Goal: Navigation & Orientation: Understand site structure

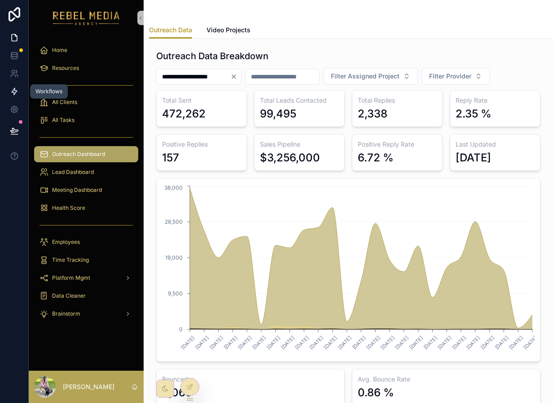
click at [4, 88] on link at bounding box center [14, 92] width 28 height 18
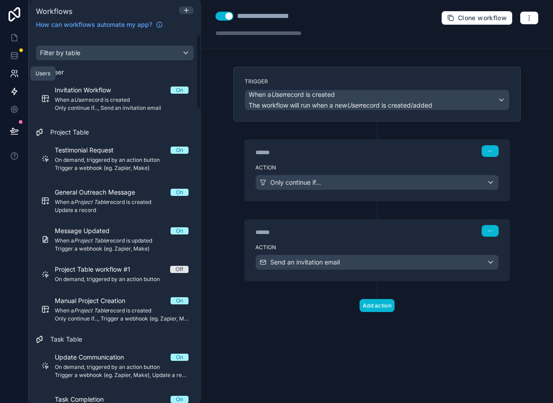
click at [13, 72] on icon at bounding box center [14, 73] width 9 height 9
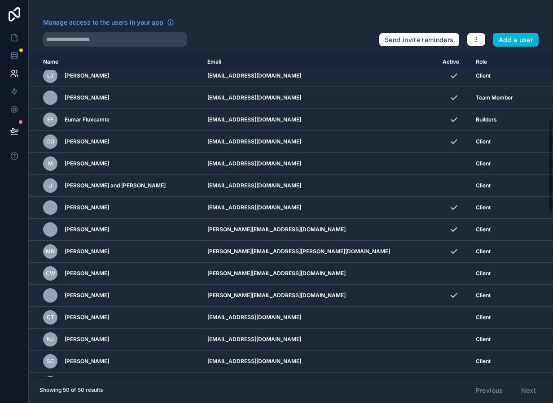
scroll to position [792, 0]
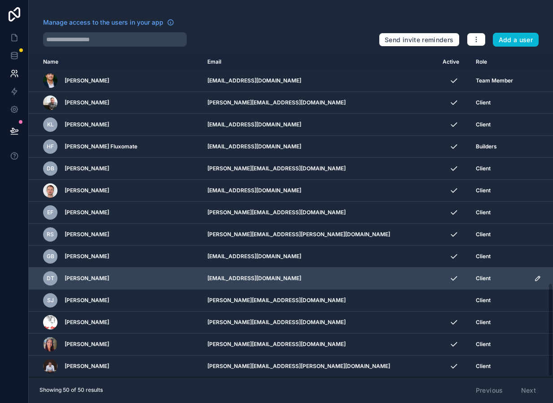
click at [535, 278] on icon "scrollable content" at bounding box center [537, 278] width 4 height 4
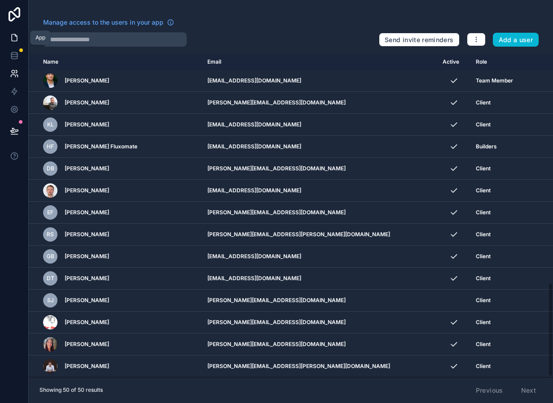
click at [17, 35] on icon at bounding box center [14, 37] width 9 height 9
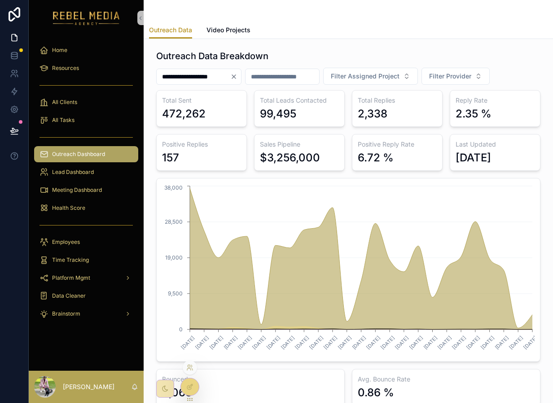
click at [190, 374] on div at bounding box center [190, 368] width 14 height 14
click at [192, 366] on icon at bounding box center [191, 366] width 1 height 2
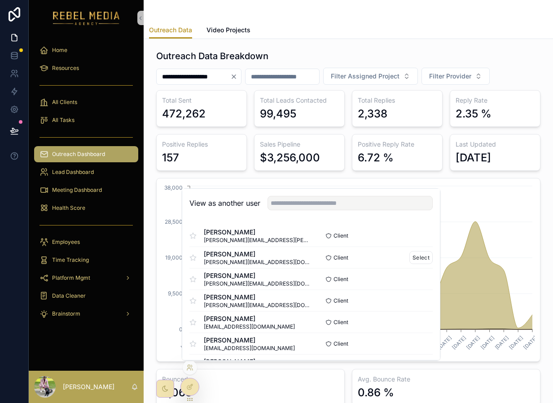
scroll to position [31, 0]
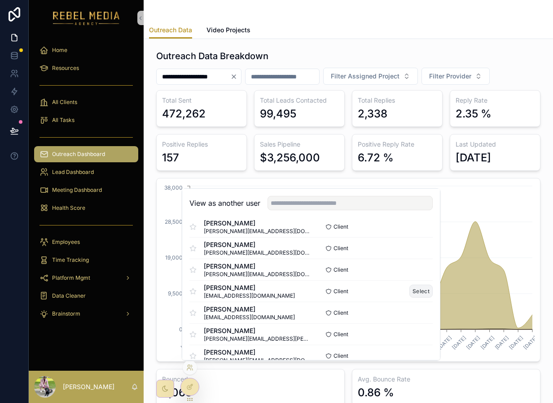
click at [418, 289] on button "Select" at bounding box center [420, 291] width 23 height 13
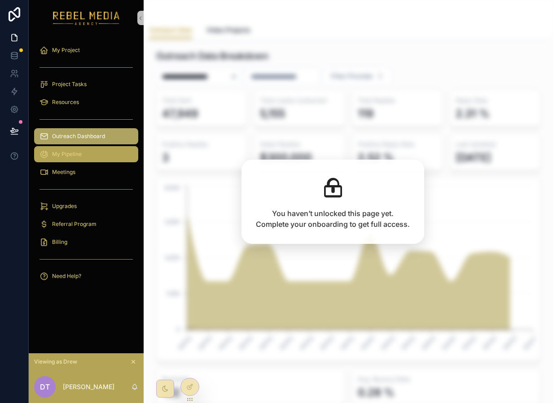
click at [96, 156] on div "My Pipeline" at bounding box center [85, 154] width 93 height 14
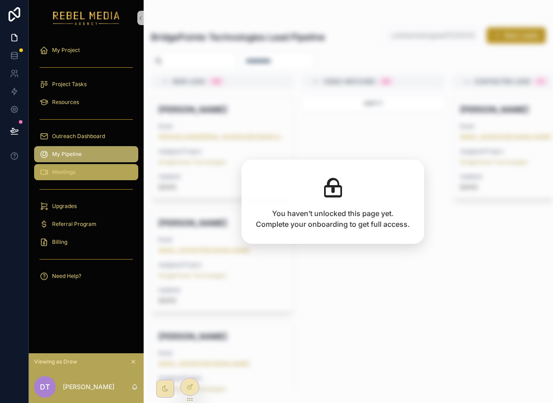
click at [95, 165] on div "Meetings" at bounding box center [85, 172] width 93 height 14
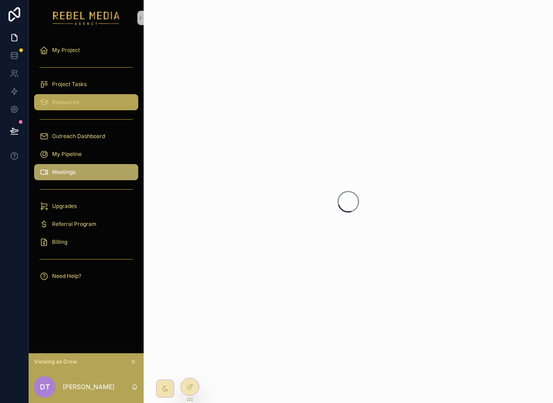
click at [87, 103] on div "Resources" at bounding box center [85, 102] width 93 height 14
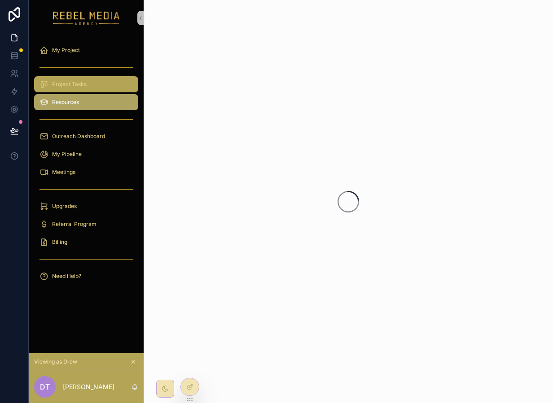
click at [87, 90] on div "Project Tasks" at bounding box center [85, 84] width 93 height 14
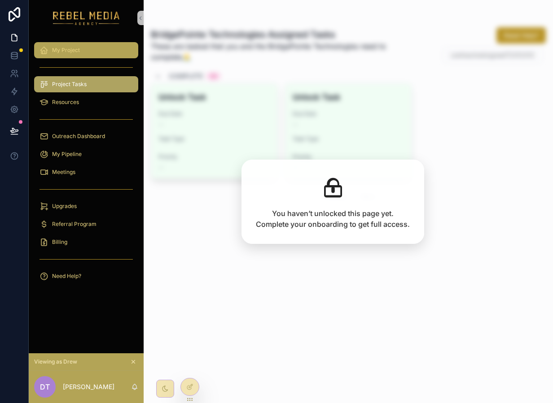
click at [88, 51] on div "My Project" at bounding box center [85, 50] width 93 height 14
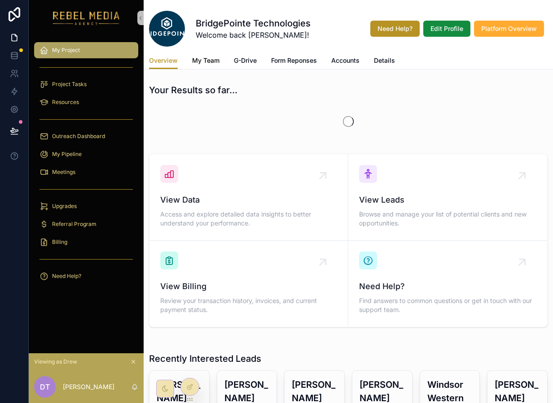
click at [208, 64] on span "My Team" at bounding box center [205, 60] width 27 height 9
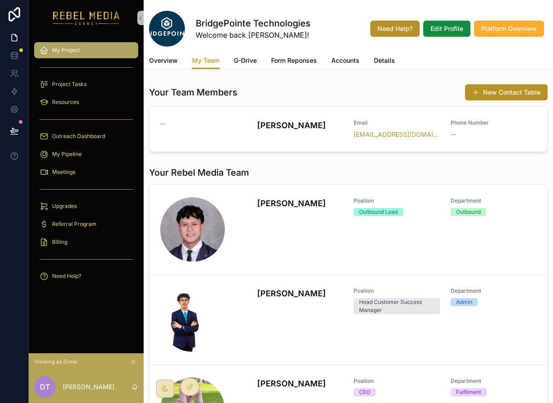
click at [248, 57] on span "G-Drive" at bounding box center [245, 60] width 23 height 9
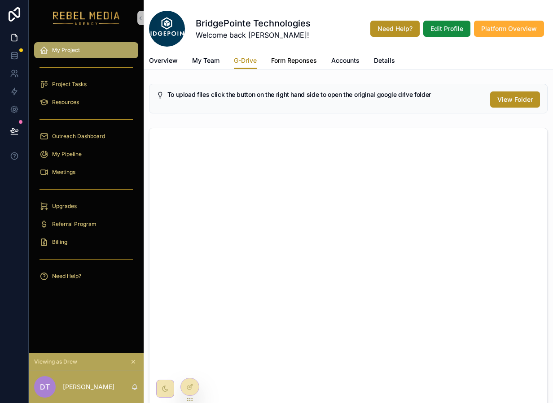
click at [305, 57] on span "Form Reponses" at bounding box center [294, 60] width 46 height 9
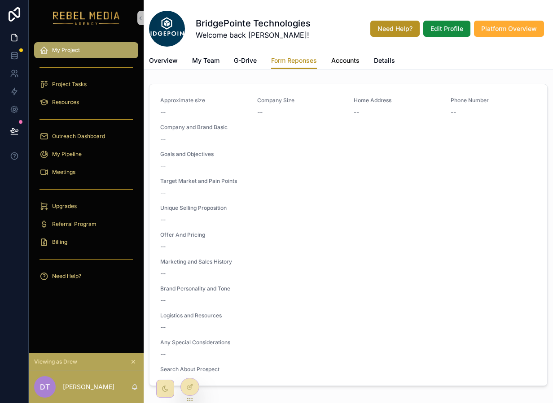
click at [354, 60] on span "Accounts" at bounding box center [345, 60] width 28 height 9
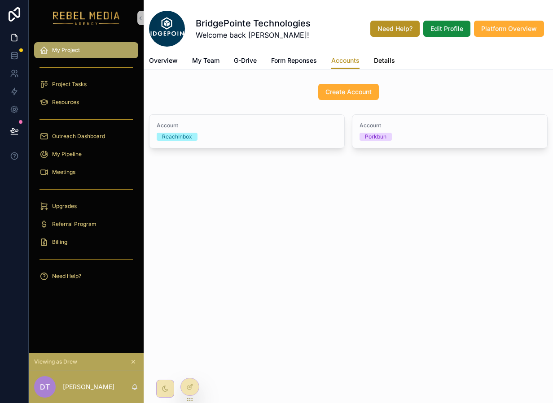
click at [386, 59] on span "Details" at bounding box center [384, 60] width 21 height 9
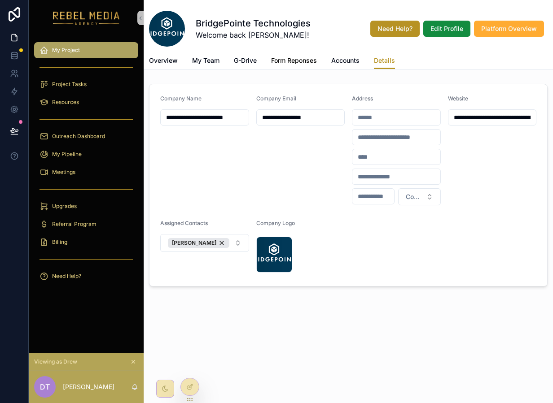
click at [296, 61] on span "Form Reponses" at bounding box center [294, 60] width 46 height 9
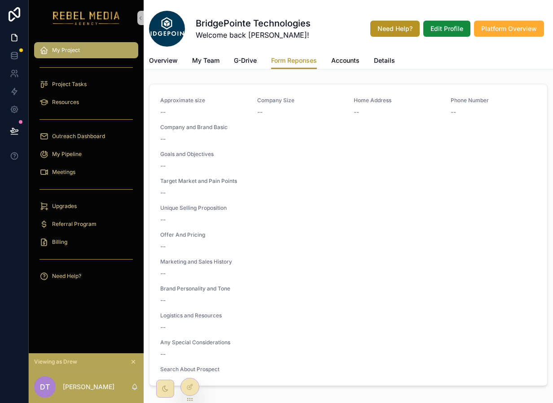
click at [350, 61] on span "Accounts" at bounding box center [345, 60] width 28 height 9
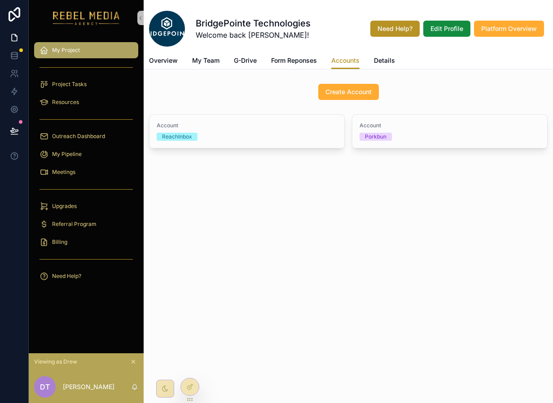
click at [385, 70] on div "BridgePointe Technologies Welcome back Drew! Need Help? Edit Profile Platform O…" at bounding box center [348, 104] width 409 height 209
click at [385, 58] on span "Details" at bounding box center [384, 60] width 21 height 9
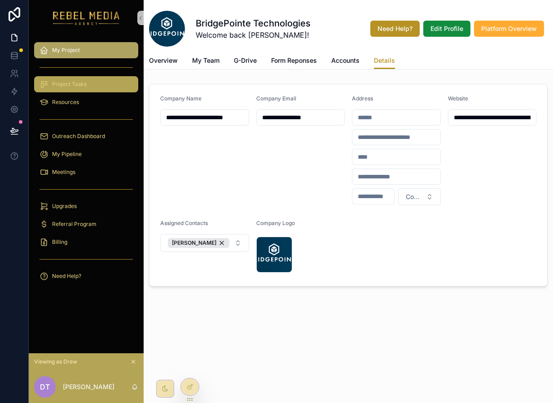
click at [74, 82] on span "Project Tasks" at bounding box center [69, 84] width 35 height 7
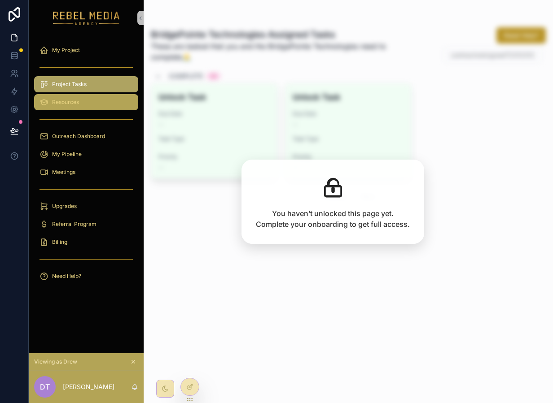
click at [74, 102] on span "Resources" at bounding box center [65, 102] width 27 height 7
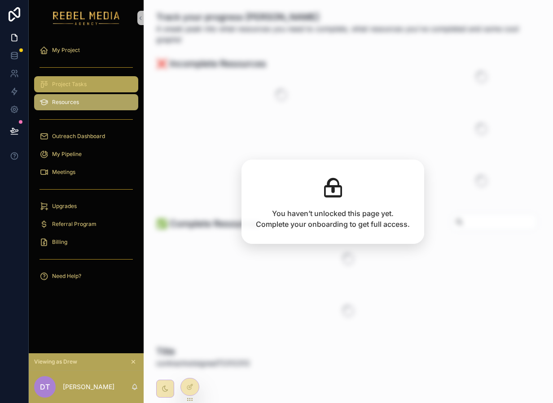
click at [73, 90] on div "Project Tasks" at bounding box center [85, 84] width 93 height 14
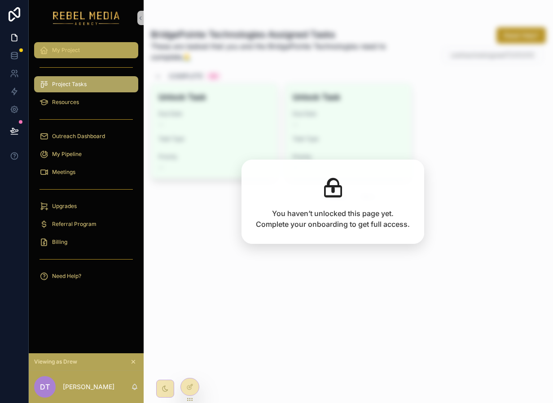
click at [82, 49] on div "My Project" at bounding box center [85, 50] width 93 height 14
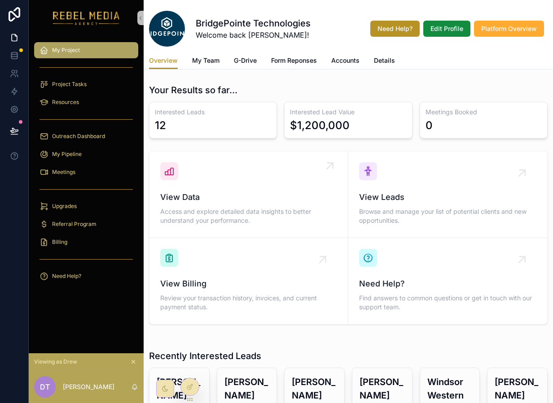
scroll to position [65, 0]
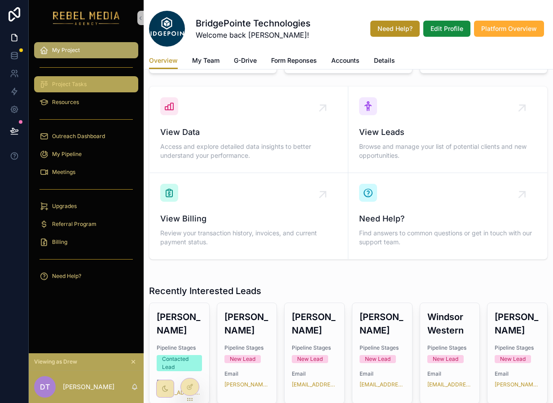
click at [109, 85] on div "Project Tasks" at bounding box center [85, 84] width 93 height 14
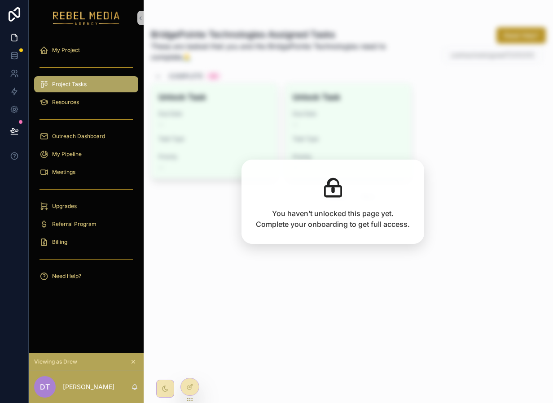
click at [238, 101] on div "BridgePointe Technologies Assigned Tasks These are tasked that you and the Brid…" at bounding box center [348, 201] width 409 height 403
click at [68, 109] on div "Resources" at bounding box center [85, 102] width 93 height 14
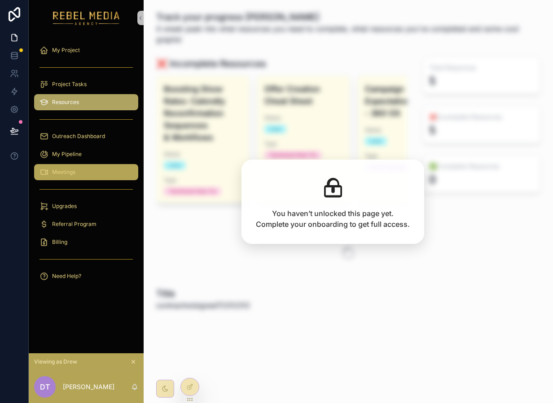
click at [83, 168] on div "Meetings" at bounding box center [85, 172] width 93 height 14
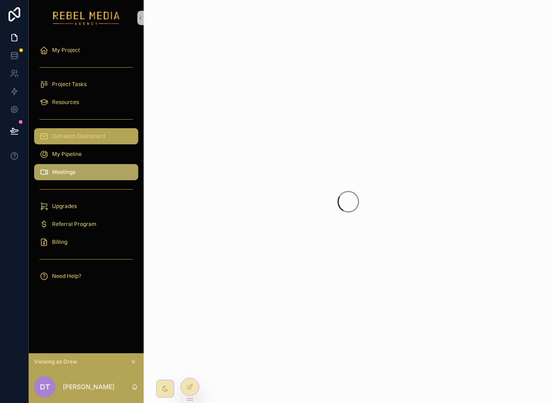
click at [81, 131] on div "Outreach Dashboard" at bounding box center [85, 136] width 93 height 14
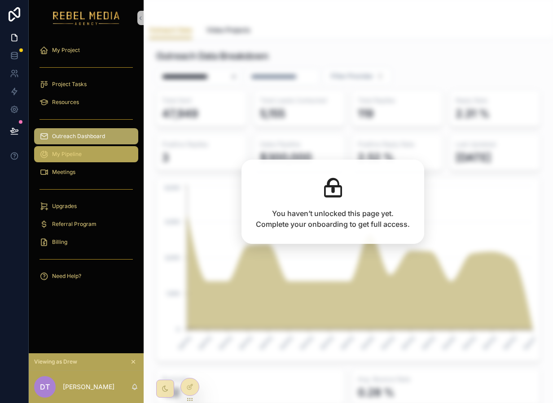
click at [82, 153] on div "My Pipeline" at bounding box center [85, 154] width 93 height 14
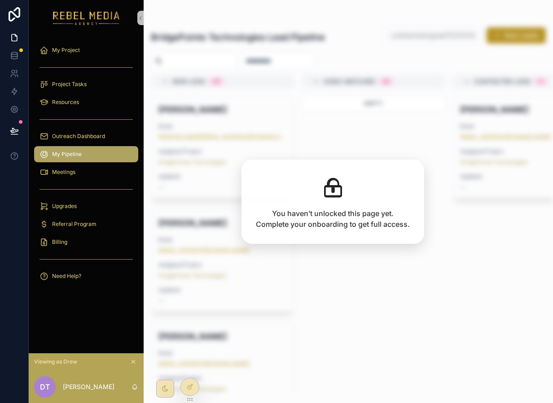
click at [83, 182] on div "scrollable content" at bounding box center [86, 189] width 104 height 14
click at [83, 178] on div "Meetings" at bounding box center [85, 172] width 93 height 14
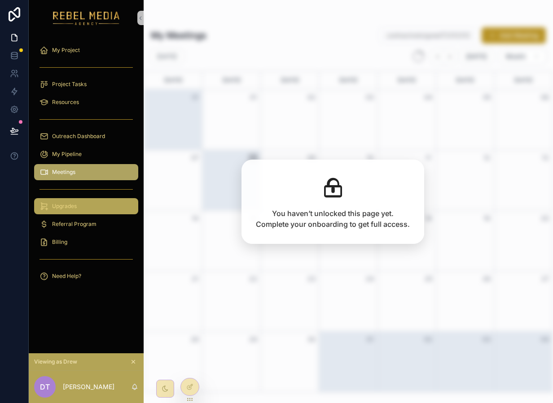
click at [84, 207] on div "Upgrades" at bounding box center [85, 206] width 93 height 14
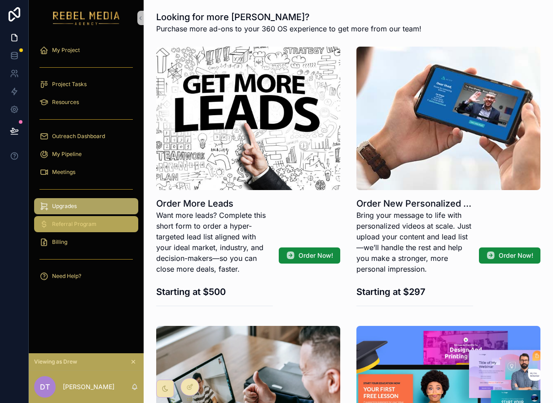
click at [84, 224] on span "Referral Program" at bounding box center [74, 224] width 44 height 7
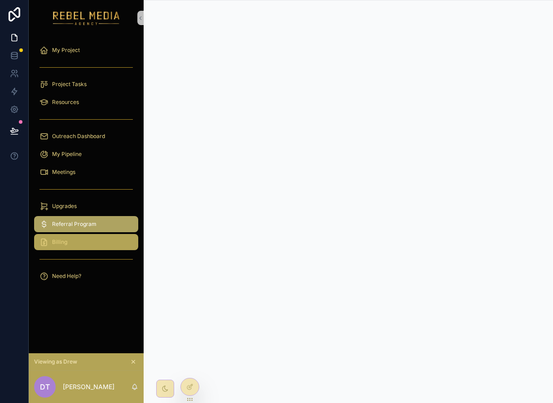
click at [102, 247] on div "Billing" at bounding box center [85, 242] width 93 height 14
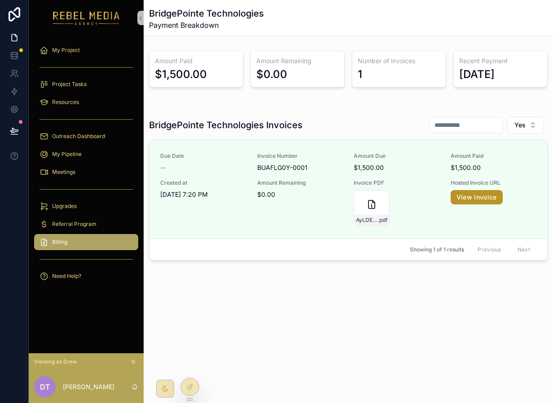
click at [88, 291] on div "My Project Project Tasks Resources Outreach Dashboard My Pipeline Meetings Upgr…" at bounding box center [86, 166] width 115 height 260
click at [92, 281] on div "Need Help?" at bounding box center [85, 276] width 93 height 14
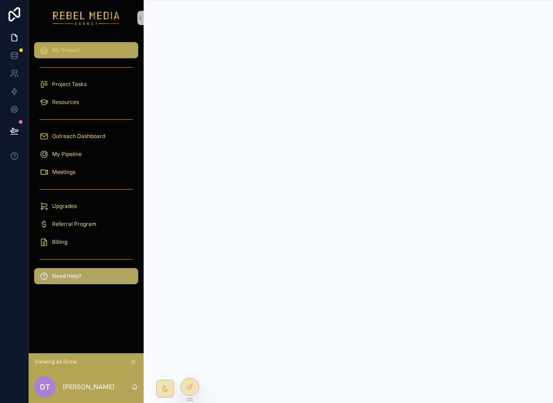
click at [71, 56] on div "My Project" at bounding box center [85, 50] width 93 height 14
